Goal: Find specific page/section: Find specific page/section

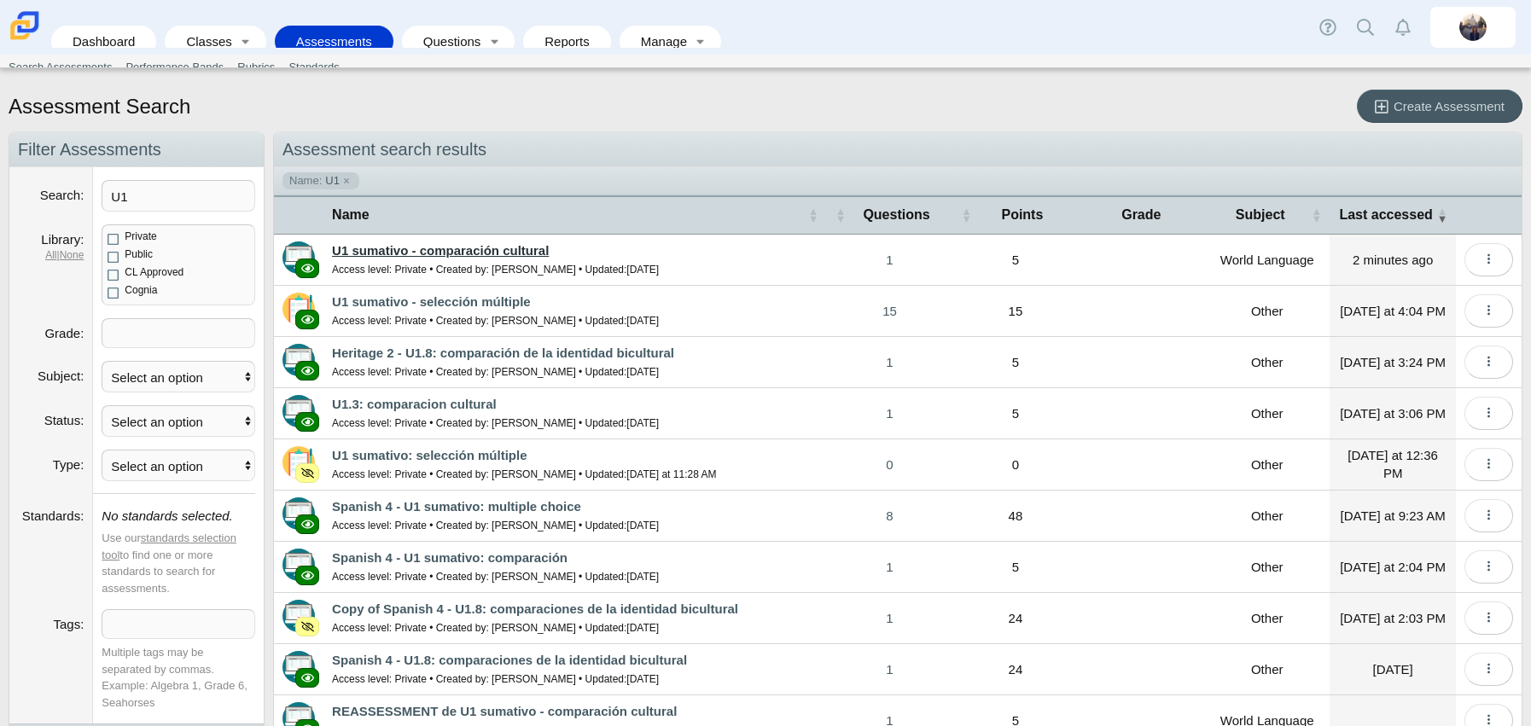
click at [456, 243] on link "U1 sumativo - comparación cultural" at bounding box center [440, 250] width 217 height 15
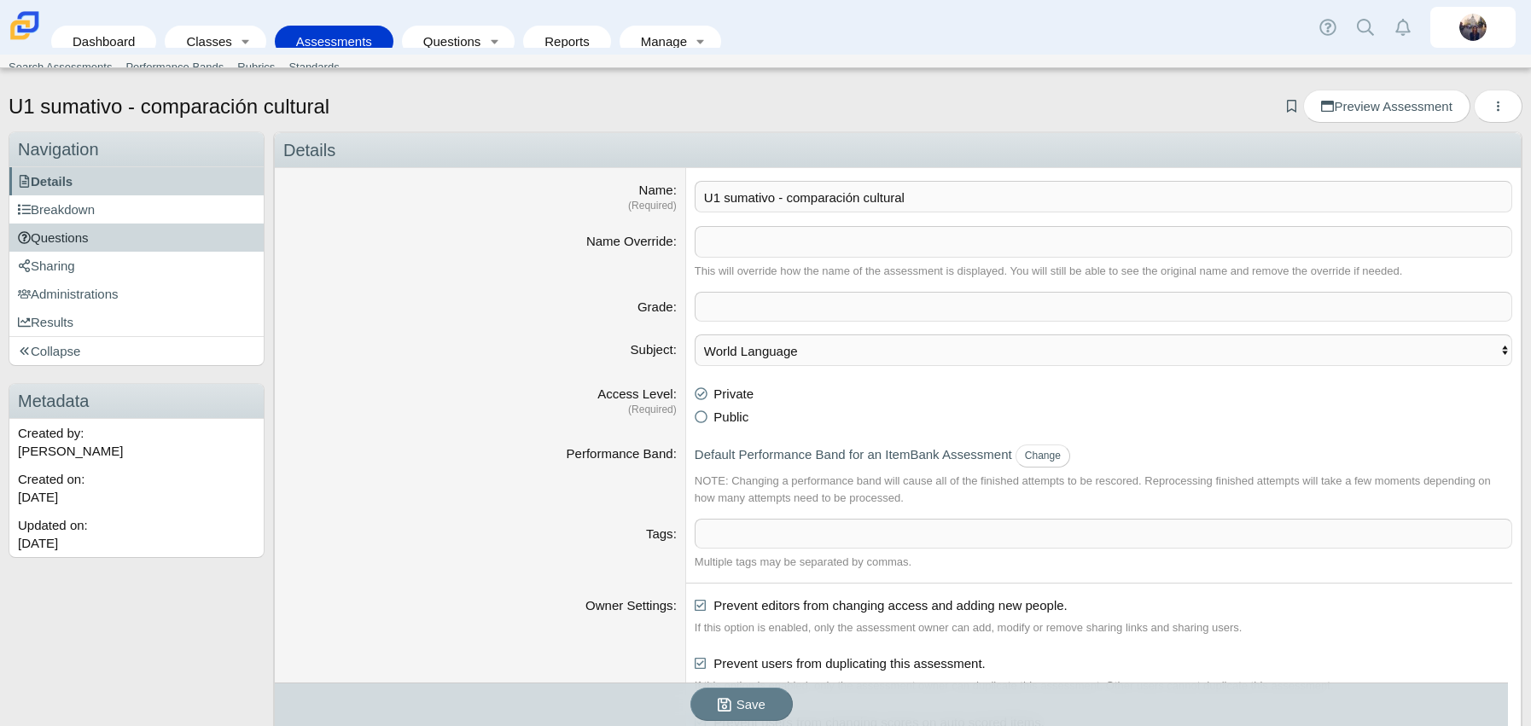
click at [80, 242] on span "Questions" at bounding box center [53, 237] width 71 height 15
